Goal: Task Accomplishment & Management: Use online tool/utility

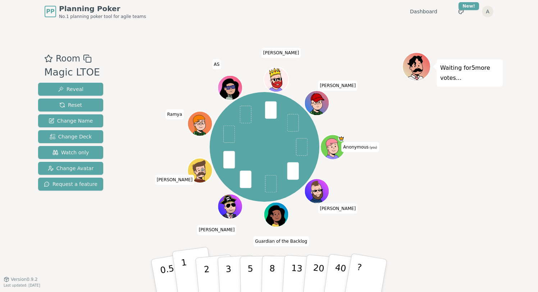
click at [179, 274] on button "1" at bounding box center [193, 276] width 43 height 58
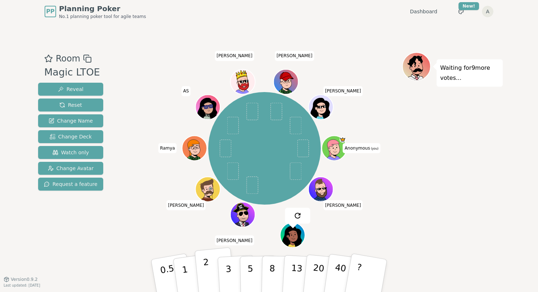
click at [204, 276] on p "2" at bounding box center [207, 276] width 9 height 39
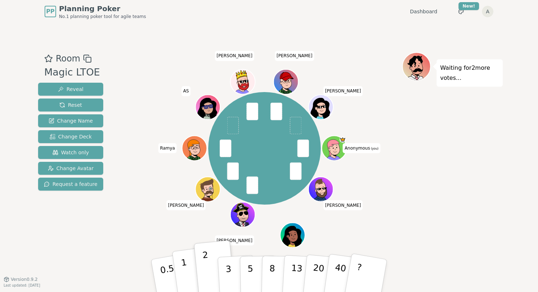
click at [187, 267] on button "1" at bounding box center [193, 276] width 43 height 58
click at [200, 270] on button "2" at bounding box center [214, 275] width 41 height 57
click at [209, 261] on button "2" at bounding box center [214, 275] width 41 height 57
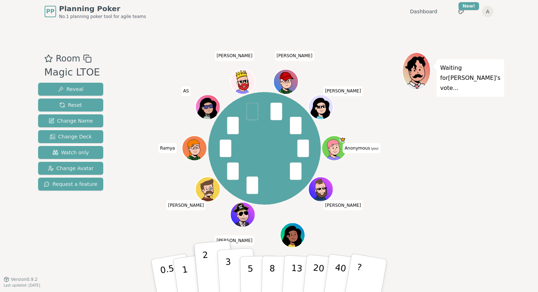
click at [222, 269] on button "3" at bounding box center [236, 276] width 39 height 56
click at [134, 127] on div "Anonymous (you) Blake Guardian of the Backlog Kyle Jake Ramya AS Tim Jim Silvia" at bounding box center [264, 148] width 275 height 166
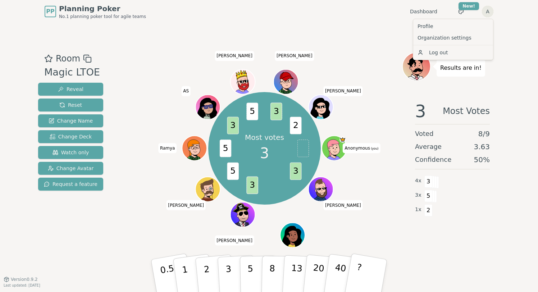
click at [487, 12] on html "PP Planning Poker No.1 planning poker tool for agile teams Dashboard Toggle the…" at bounding box center [269, 146] width 538 height 292
click at [460, 29] on link "Profile" at bounding box center [452, 26] width 77 height 12
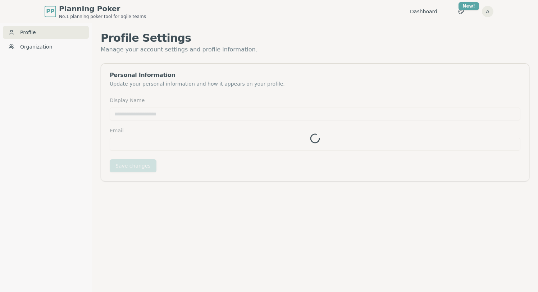
type input "*********"
type input "**********"
click at [176, 117] on input "*********" at bounding box center [315, 113] width 410 height 13
type input "*******"
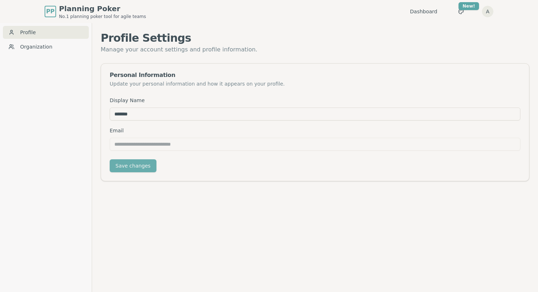
click at [131, 164] on button "Save changes" at bounding box center [133, 165] width 47 height 13
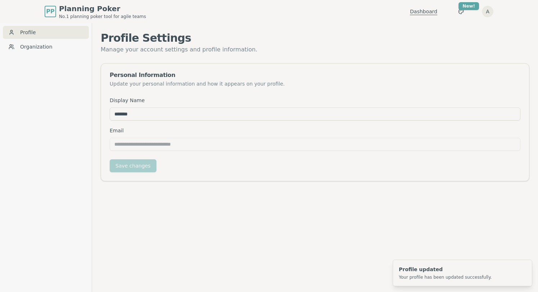
click at [430, 9] on link "Dashboard" at bounding box center [423, 11] width 27 height 7
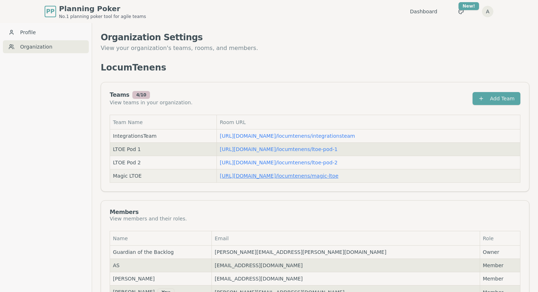
click at [288, 175] on link "https://planning-poker.com / locumtenens/magic-ltoe" at bounding box center [279, 176] width 119 height 6
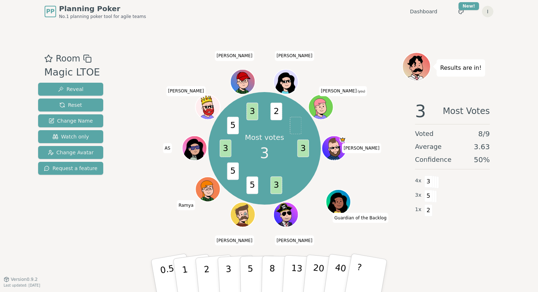
click at [325, 109] on icon at bounding box center [322, 111] width 12 height 4
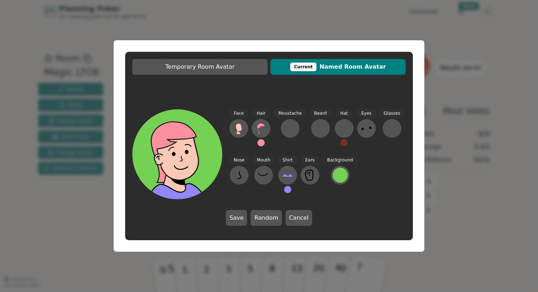
click at [341, 68] on span "Current Named Room Avatar" at bounding box center [338, 67] width 128 height 9
click at [268, 220] on button "Random" at bounding box center [266, 218] width 31 height 16
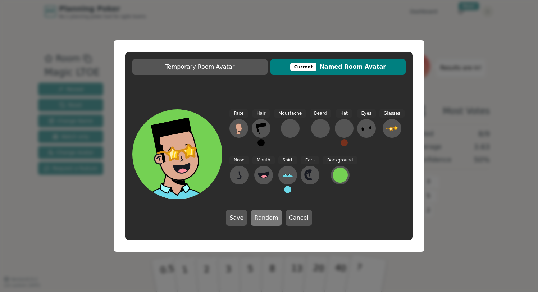
click at [268, 220] on button "Random" at bounding box center [266, 218] width 31 height 16
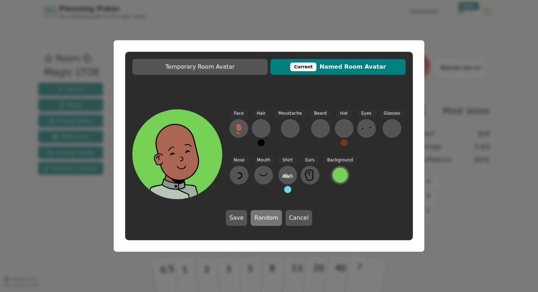
click at [268, 220] on button "Random" at bounding box center [266, 218] width 31 height 16
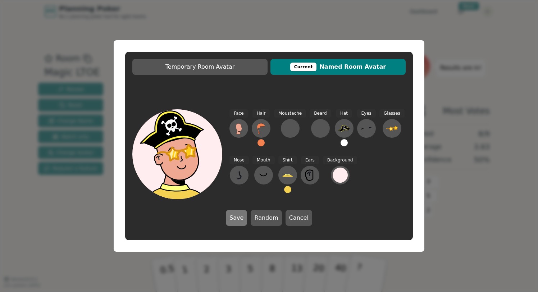
click at [244, 221] on button "Save" at bounding box center [236, 218] width 21 height 16
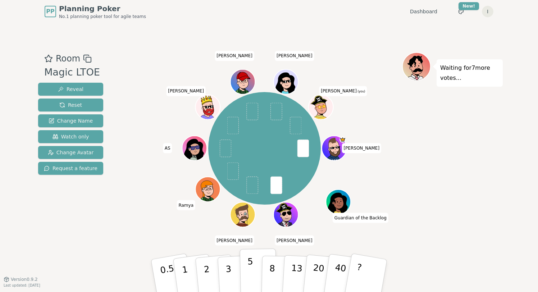
click at [248, 269] on p "5" at bounding box center [250, 275] width 6 height 39
click at [323, 108] on icon at bounding box center [321, 106] width 11 height 5
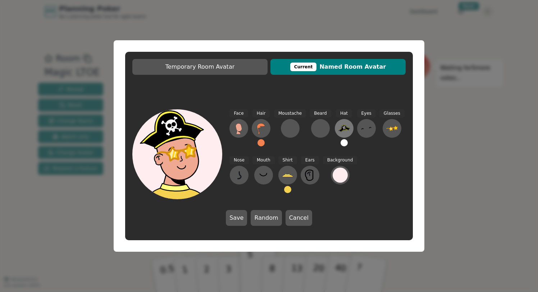
click at [348, 129] on button at bounding box center [344, 128] width 19 height 19
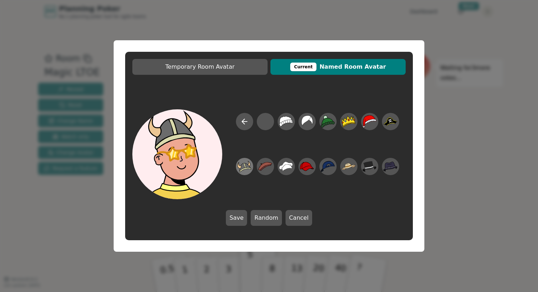
click at [242, 169] on icon at bounding box center [244, 167] width 14 height 12
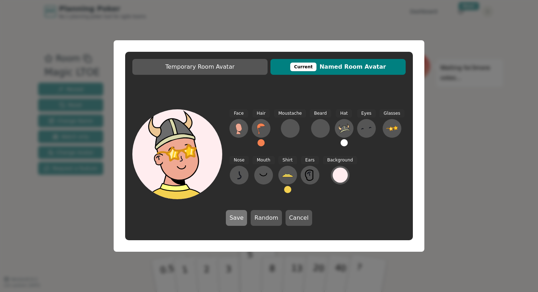
click at [240, 220] on button "Save" at bounding box center [236, 218] width 21 height 16
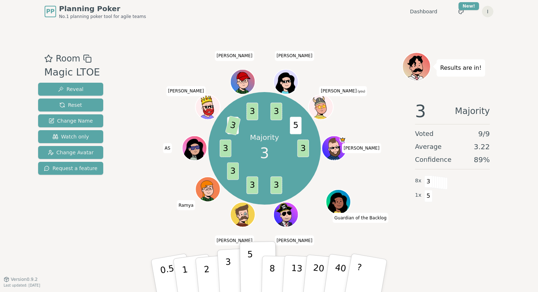
click at [228, 263] on p "3" at bounding box center [229, 276] width 8 height 39
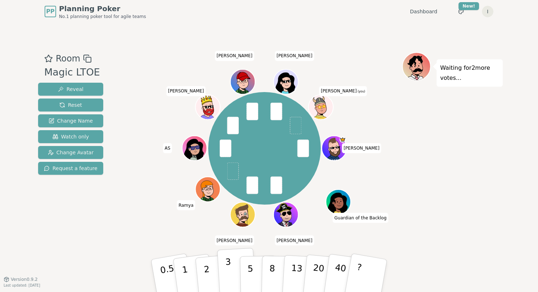
click at [234, 270] on button "3" at bounding box center [236, 276] width 39 height 56
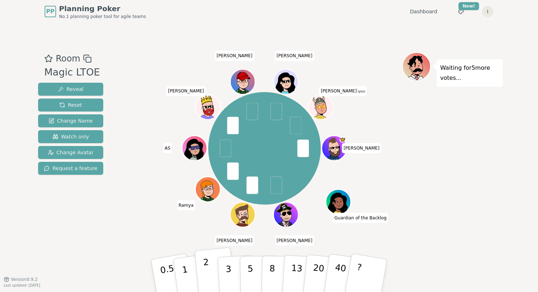
click at [201, 265] on button "2" at bounding box center [214, 275] width 41 height 57
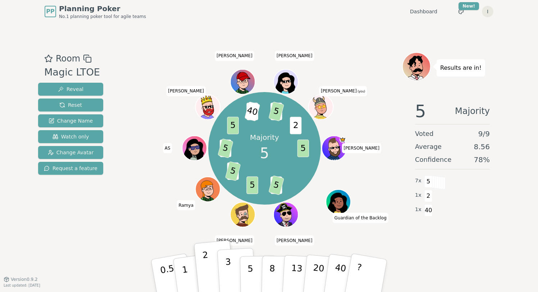
click at [230, 268] on button "3" at bounding box center [236, 276] width 39 height 56
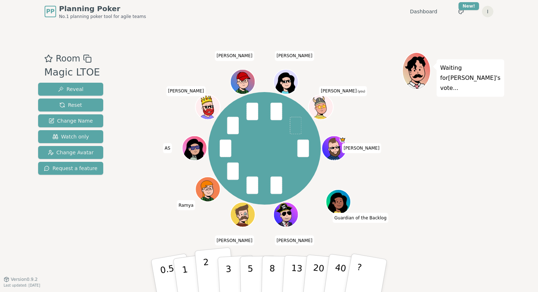
click at [205, 270] on p "2" at bounding box center [207, 276] width 9 height 39
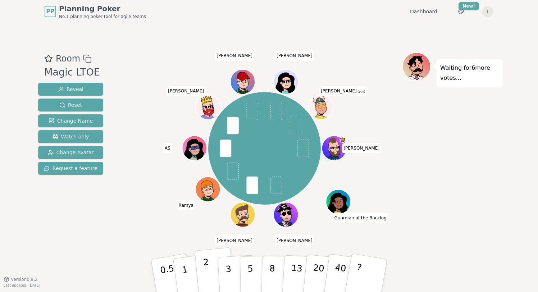
click at [206, 268] on p "2" at bounding box center [207, 276] width 9 height 39
click at [190, 265] on button "1" at bounding box center [193, 276] width 43 height 58
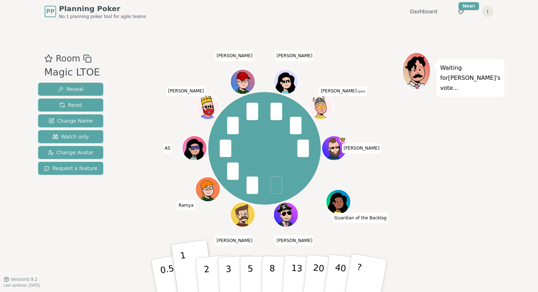
click at [422, 158] on div "Waiting for Kyle 's vote..." at bounding box center [452, 151] width 101 height 198
click at [204, 270] on p "2" at bounding box center [207, 276] width 9 height 39
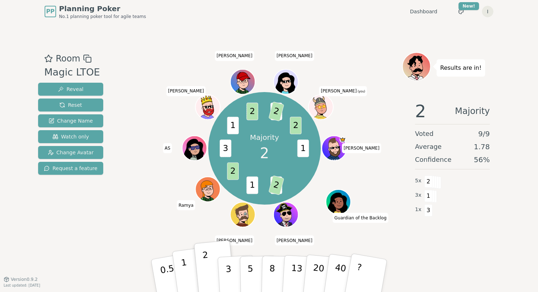
click at [192, 260] on button "1" at bounding box center [193, 276] width 43 height 58
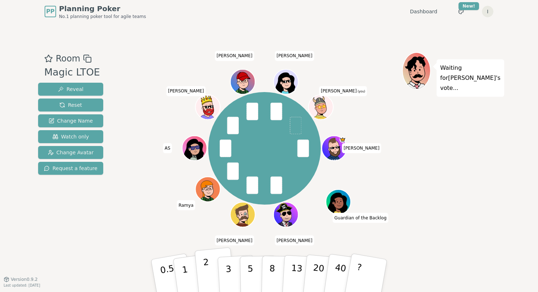
click at [203, 272] on button "2" at bounding box center [214, 275] width 41 height 57
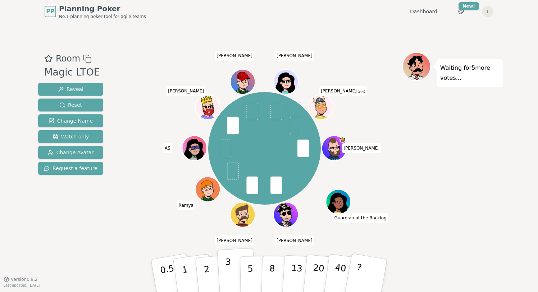
click at [222, 269] on button "3" at bounding box center [236, 276] width 39 height 56
